Goal: Task Accomplishment & Management: Complete application form

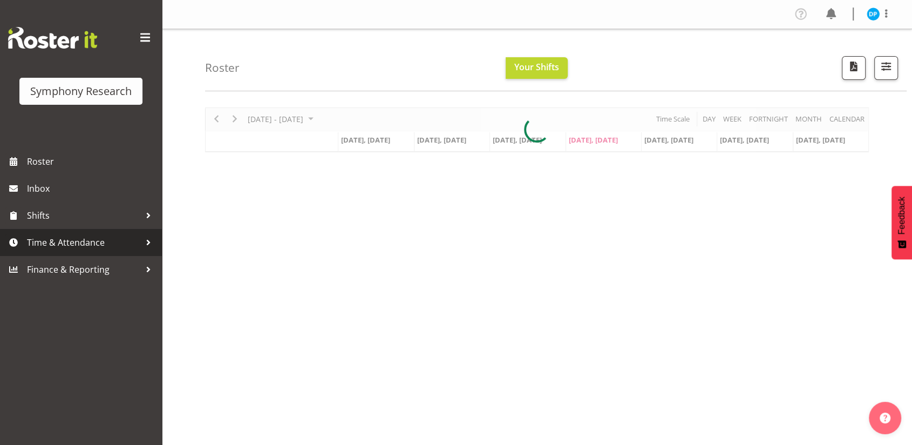
click at [57, 246] on span "Time & Attendance" at bounding box center [83, 242] width 113 height 16
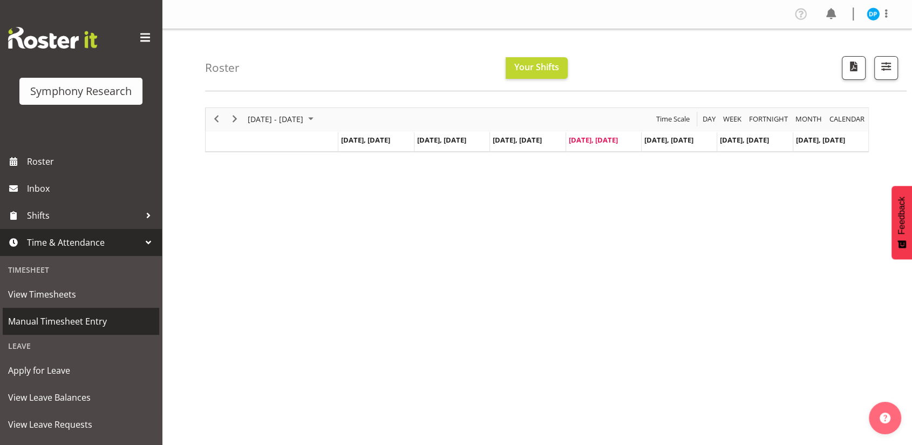
click at [43, 321] on span "Manual Timesheet Entry" at bounding box center [81, 321] width 146 height 16
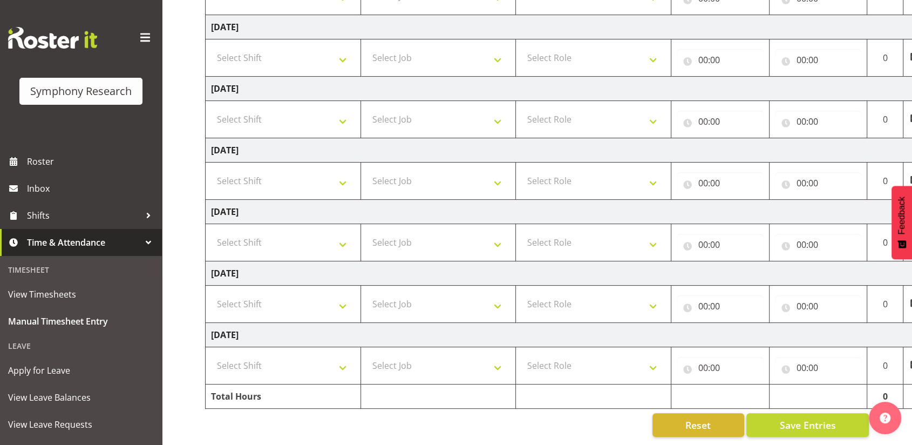
scroll to position [162, 0]
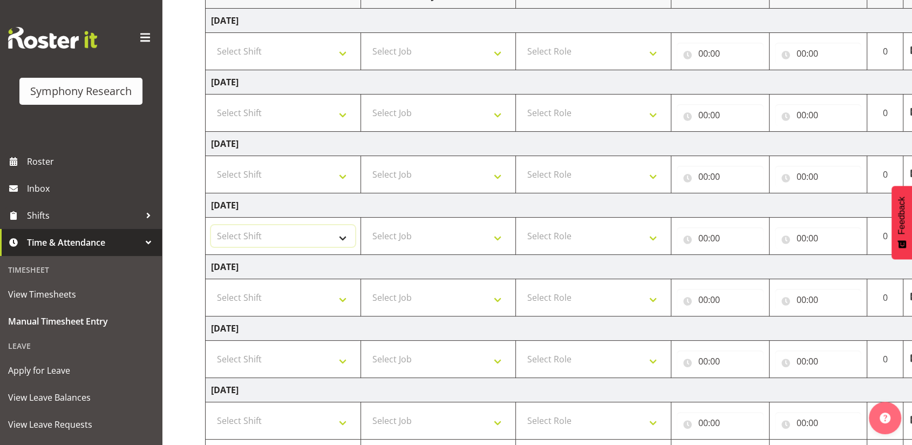
click at [343, 232] on select "Select Shift !!Weekend Residential (Roster IT Shift Label) *Business 9/10am ~ 4…" at bounding box center [283, 236] width 144 height 22
select select "41604"
click at [211, 225] on select "Select Shift !!Weekend Residential (Roster IT Shift Label) *Business 9/10am ~ 4…" at bounding box center [283, 236] width 144 height 22
click at [397, 239] on select "Select Job 550060 IF Admin 553492 World Poll Aus Wave 2 Main 2025 553493 World …" at bounding box center [438, 236] width 144 height 22
click at [284, 232] on select "!!Weekend Residential (Roster IT Shift Label) *Business 9/10am ~ 4:30pm *Busine…" at bounding box center [283, 236] width 144 height 22
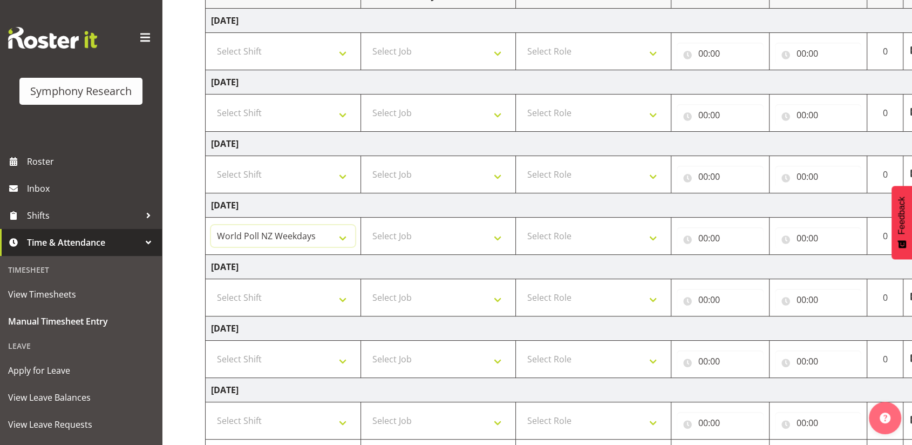
click at [211, 225] on select "!!Weekend Residential (Roster IT Shift Label) *Business 9/10am ~ 4:30pm *Busine…" at bounding box center [283, 236] width 144 height 22
click at [391, 235] on select "Select Job 550060 IF Admin 553492 World Poll Aus Wave 2 Main 2025 553493 World …" at bounding box center [438, 236] width 144 height 22
select select "10499"
click at [366, 225] on select "Select Job 550060 IF Admin 553492 World Poll Aus Wave 2 Main 2025 553493 World …" at bounding box center [438, 236] width 144 height 22
click at [566, 239] on select "Select Role Briefing Interviewing" at bounding box center [593, 236] width 144 height 22
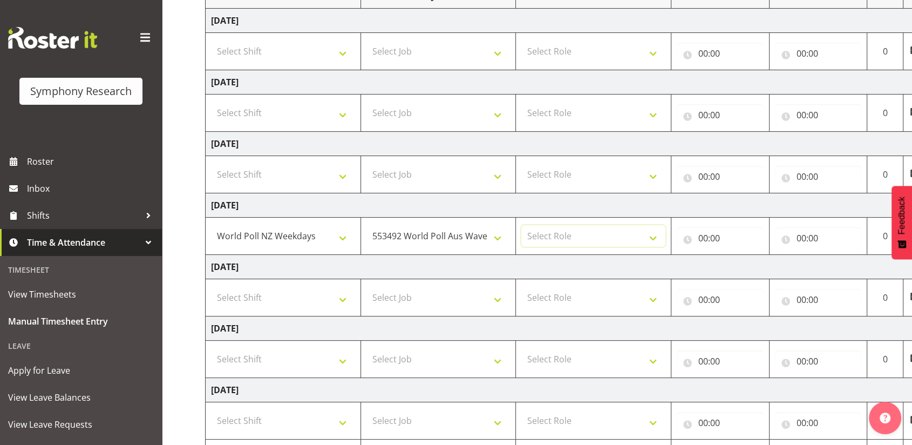
select select "47"
click at [521, 225] on select "Select Role Briefing Interviewing" at bounding box center [593, 236] width 144 height 22
click at [700, 240] on input "00:00" at bounding box center [720, 238] width 87 height 22
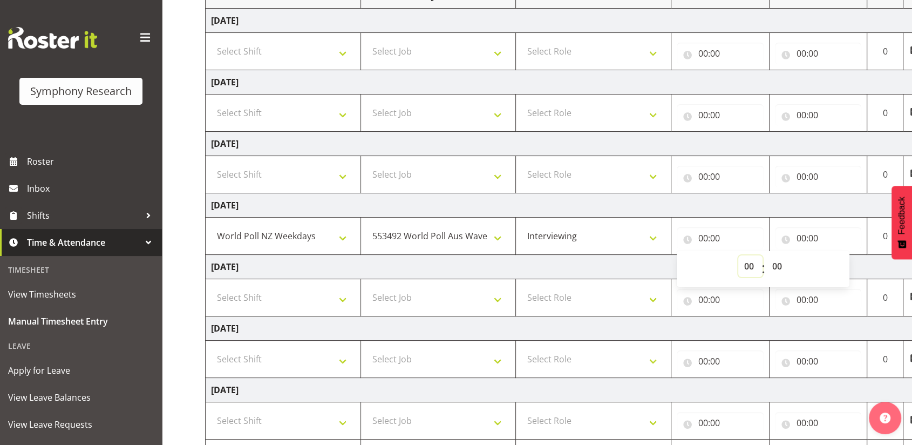
click at [747, 260] on select "00 01 02 03 04 05 06 07 08 09 10 11 12 13 14 15 16 17 18 19 20 21 22 23" at bounding box center [750, 266] width 24 height 22
select select "17"
click at [738, 255] on select "00 01 02 03 04 05 06 07 08 09 10 11 12 13 14 15 16 17 18 19 20 21 22 23" at bounding box center [750, 266] width 24 height 22
type input "17:00"
click at [804, 237] on input "00:00" at bounding box center [818, 238] width 87 height 22
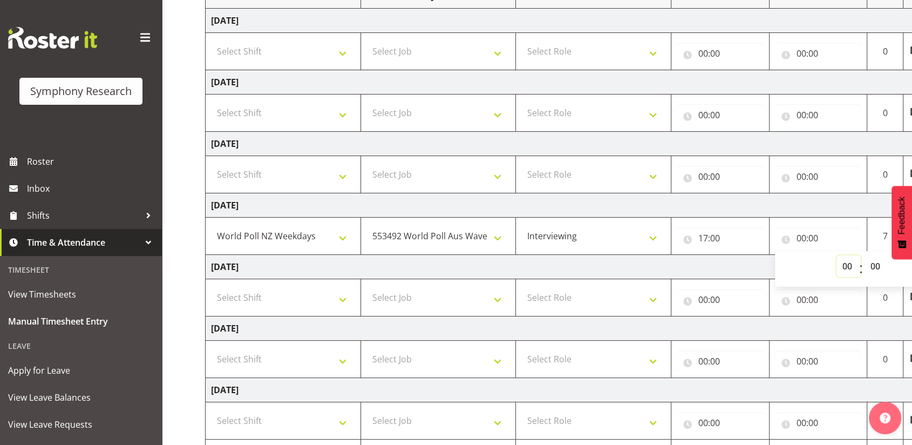
click at [848, 262] on select "00 01 02 03 04 05 06 07 08 09 10 11 12 13 14 15 16 17 18 19 20 21 22 23" at bounding box center [849, 266] width 24 height 22
select select "22"
click at [837, 255] on select "00 01 02 03 04 05 06 07 08 09 10 11 12 13 14 15 16 17 18 19 20 21 22 23" at bounding box center [849, 266] width 24 height 22
type input "22:00"
click at [872, 262] on select "00 01 02 03 04 05 06 07 08 09 10 11 12 13 14 15 16 17 18 19 20 21 22 23 24 25 2…" at bounding box center [877, 266] width 24 height 22
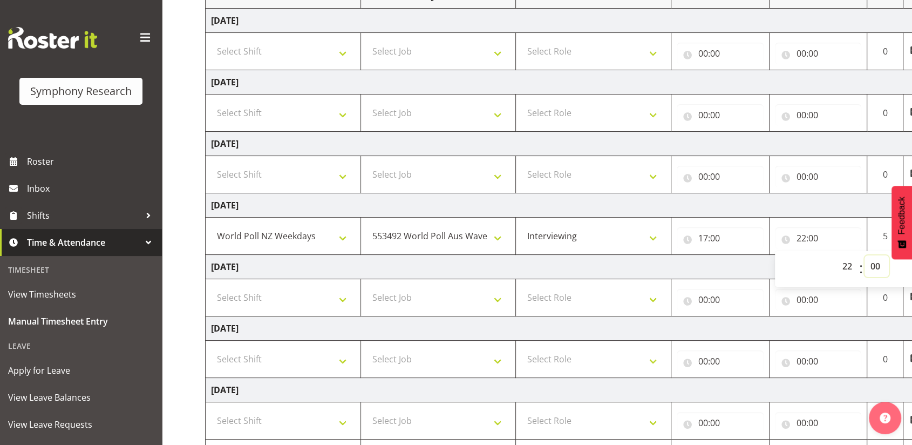
select select "30"
click at [865, 255] on select "00 01 02 03 04 05 06 07 08 09 10 11 12 13 14 15 16 17 18 19 20 21 22 23 24 25 2…" at bounding box center [877, 266] width 24 height 22
type input "22:30"
click at [851, 265] on select "00 01 02 03 04 05 06 07 08 09 10 11 12 13 14 15 16 17 18 19 20 21 22 23" at bounding box center [849, 266] width 24 height 22
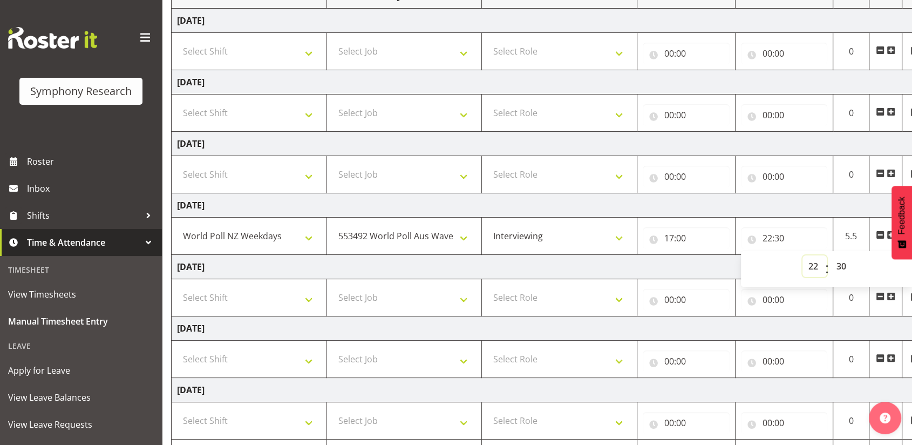
scroll to position [225, 0]
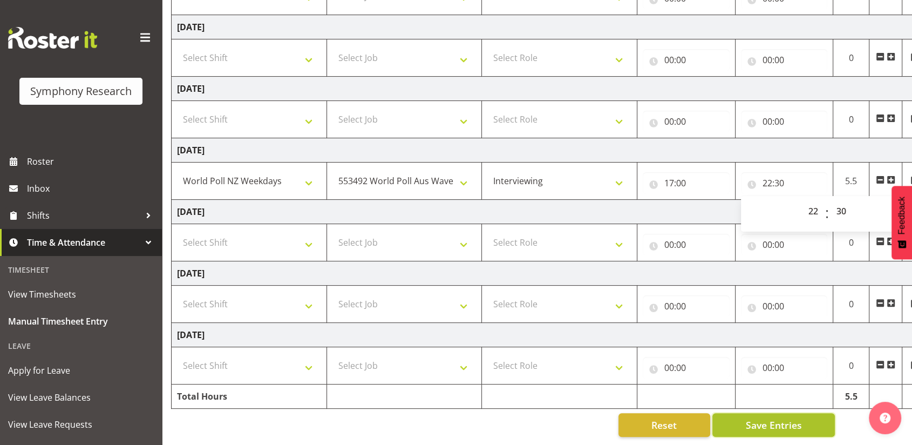
click at [784, 418] on span "Save Entries" at bounding box center [773, 425] width 56 height 14
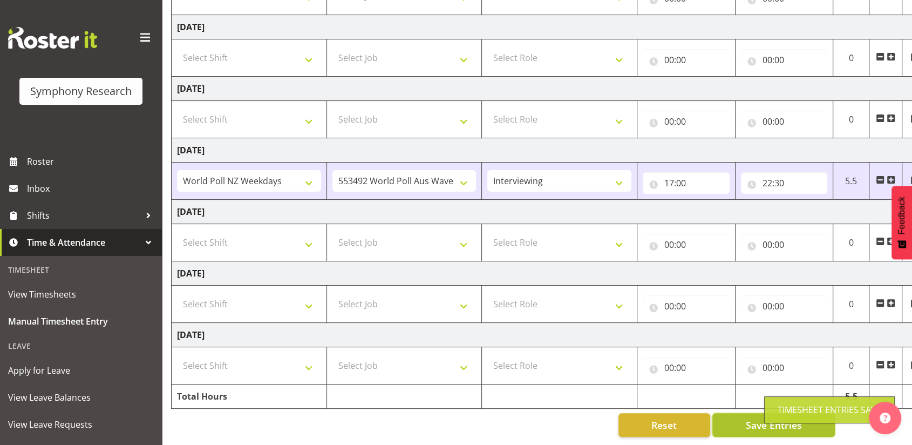
click at [738, 413] on button "Save Entries" at bounding box center [773, 425] width 123 height 24
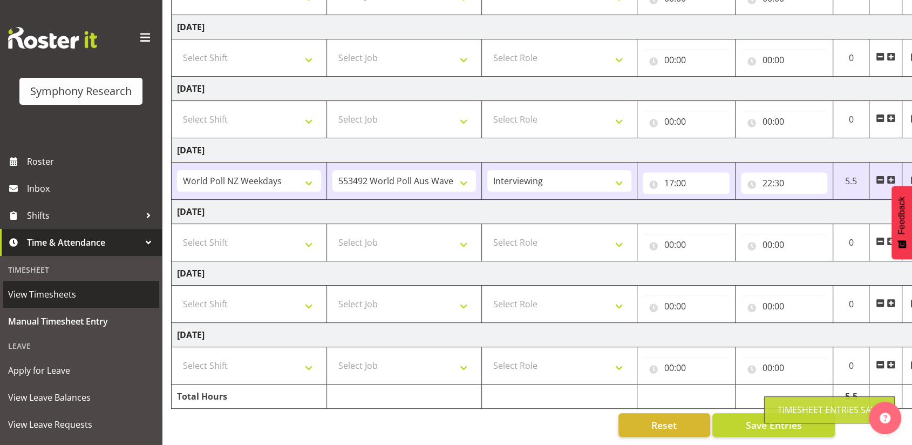
click at [42, 293] on span "View Timesheets" at bounding box center [81, 294] width 146 height 16
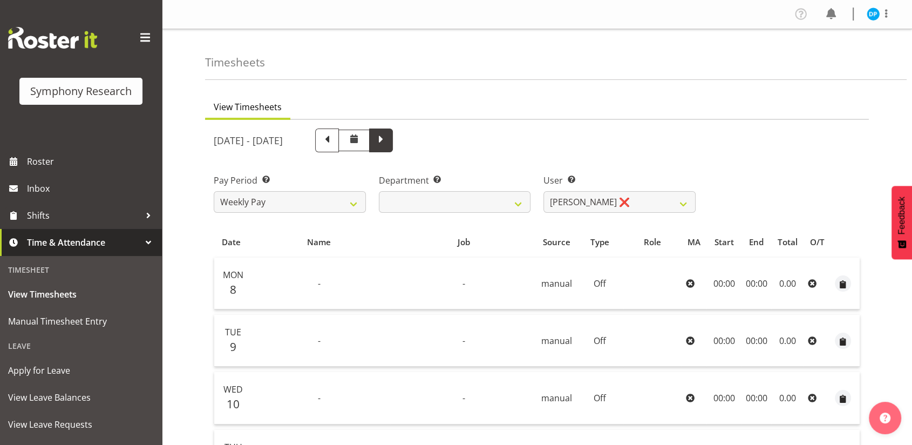
click at [388, 142] on span at bounding box center [381, 139] width 14 height 14
select select
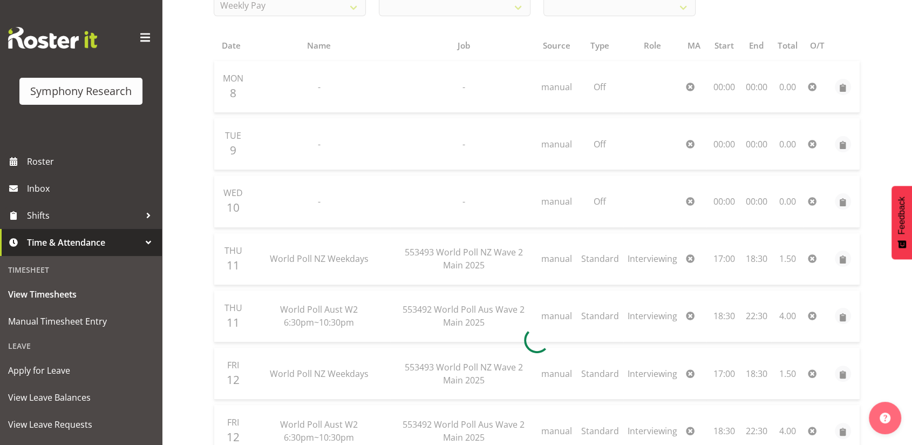
scroll to position [201, 0]
